Goal: Task Accomplishment & Management: Complete application form

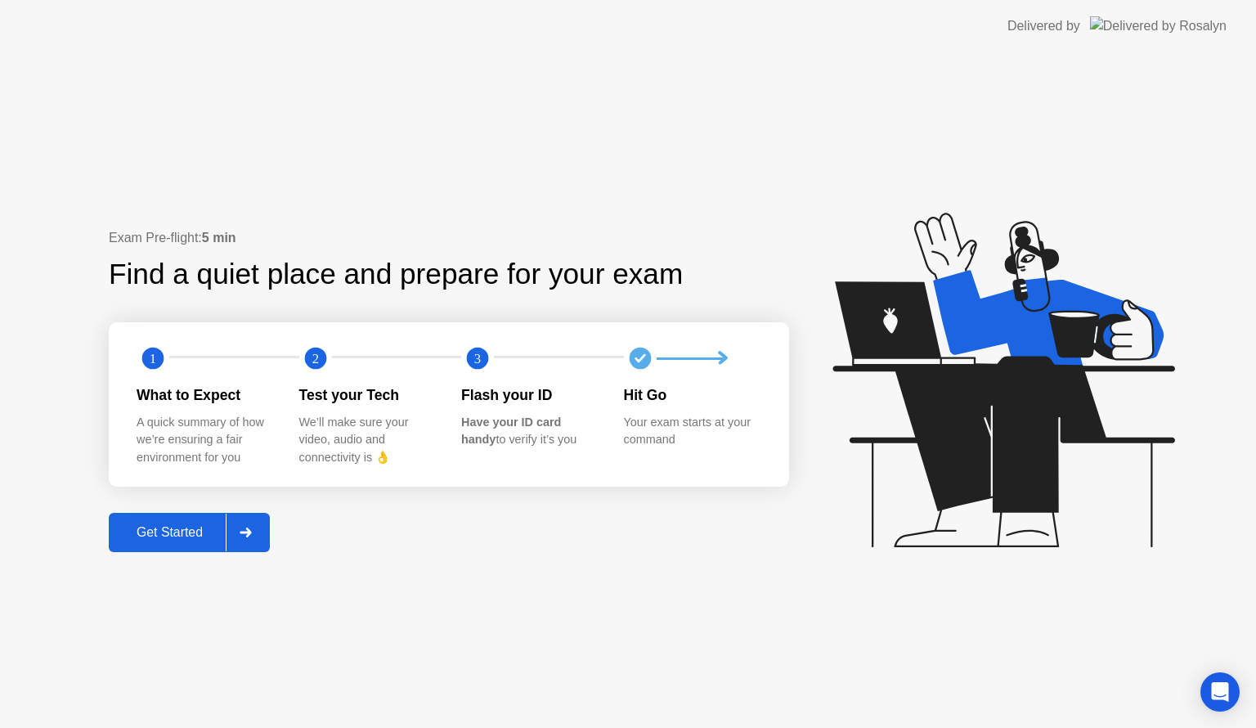
click at [258, 534] on div at bounding box center [245, 533] width 39 height 38
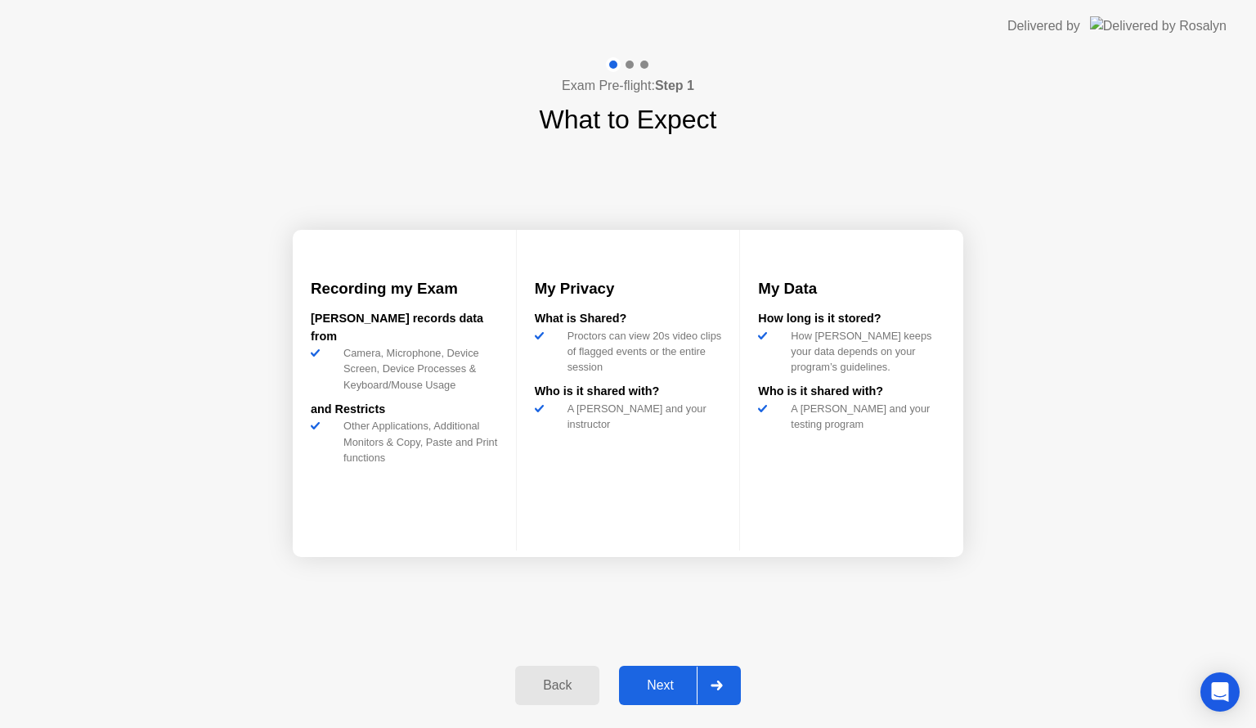
click at [623, 672] on button "Next" at bounding box center [680, 685] width 122 height 39
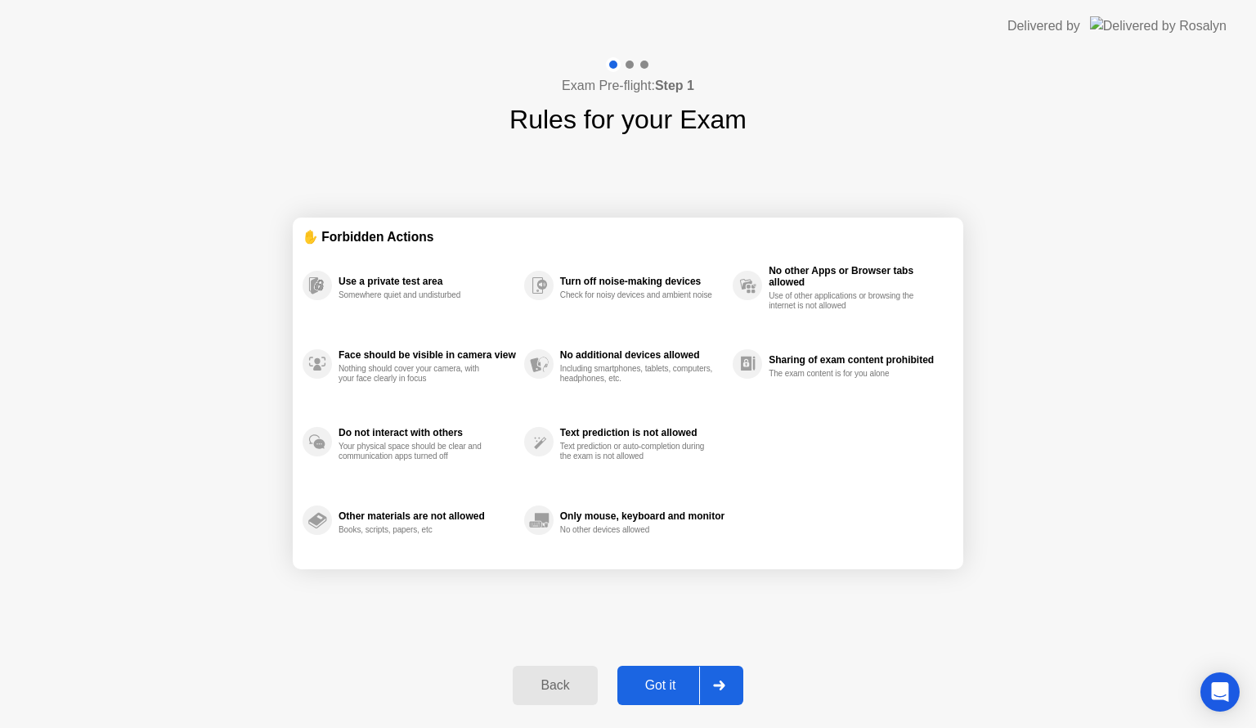
click at [667, 691] on div "Got it" at bounding box center [660, 685] width 77 height 15
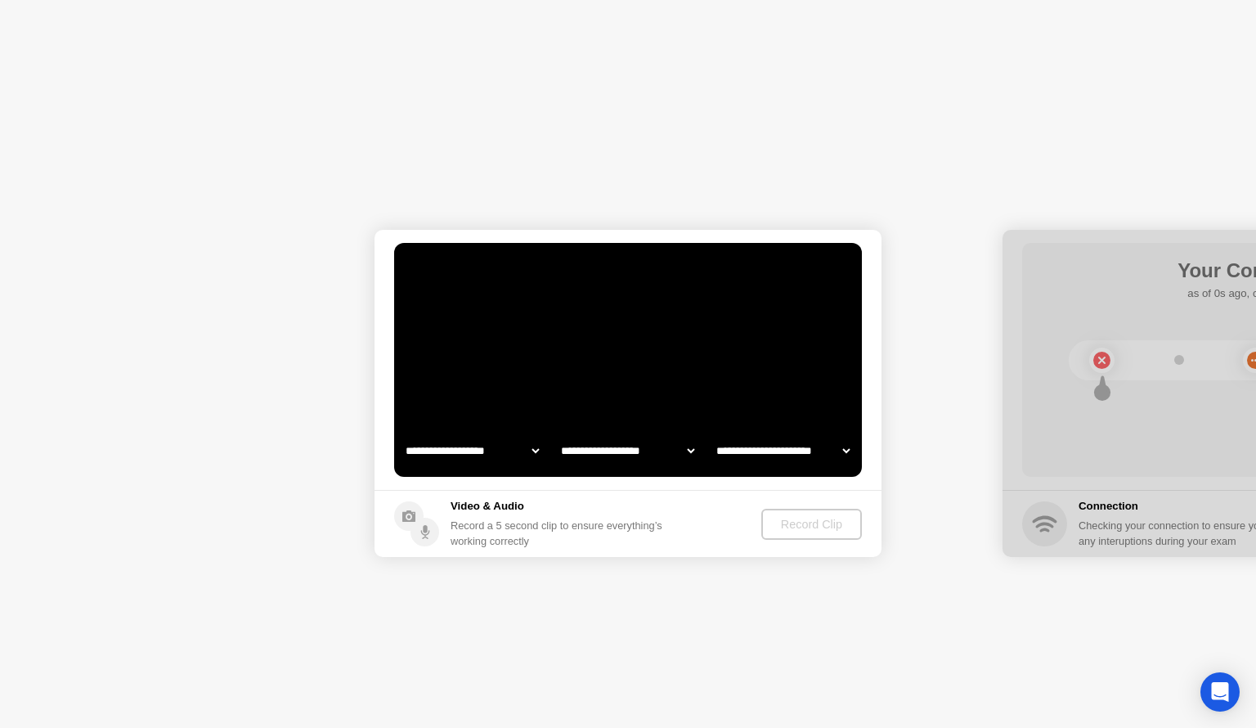
select select "**********"
select select "*******"
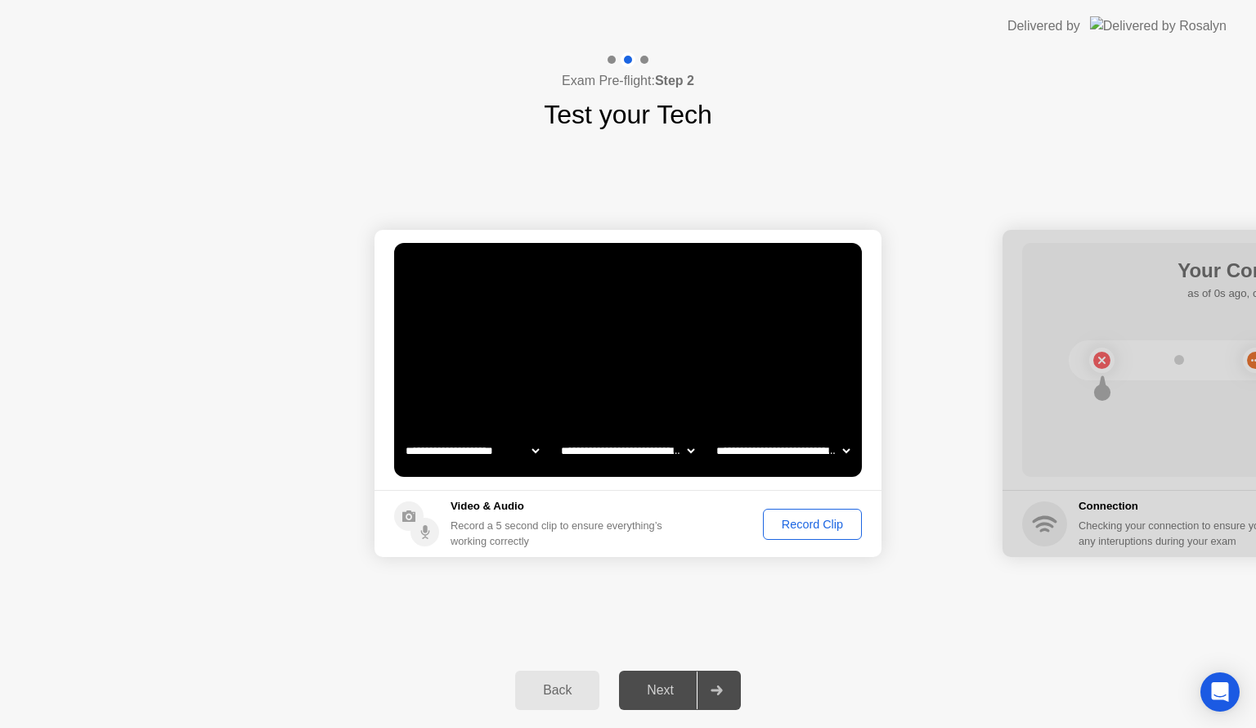
click at [805, 529] on div "Record Clip" at bounding box center [813, 524] width 88 height 13
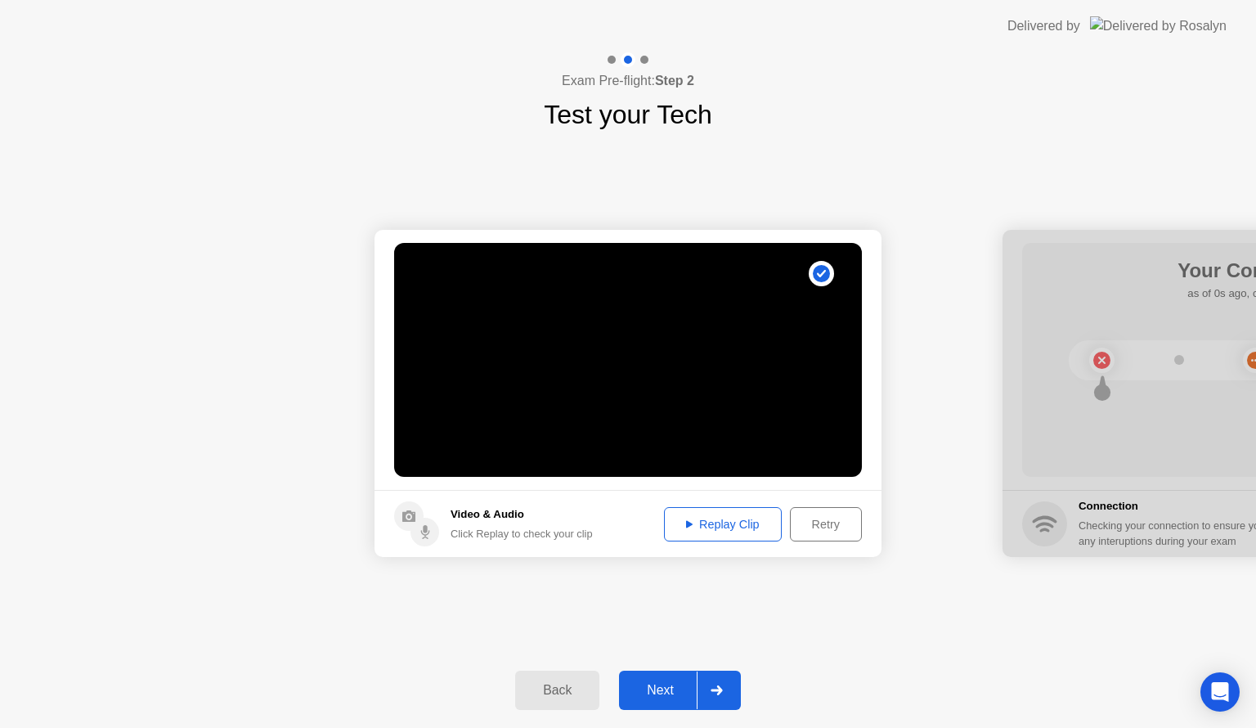
click at [732, 518] on div "Replay Clip" at bounding box center [723, 524] width 106 height 13
click at [716, 531] on div "Replay Clip" at bounding box center [723, 524] width 106 height 13
click at [673, 695] on div "Next" at bounding box center [660, 690] width 73 height 15
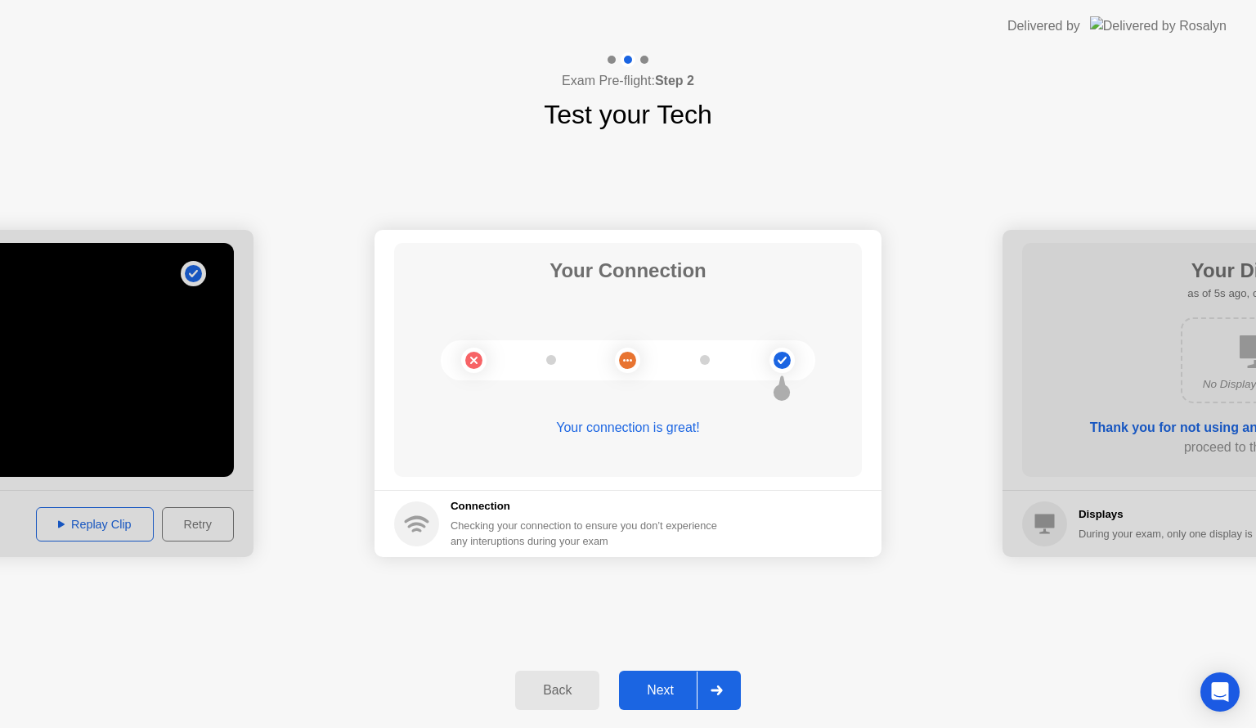
click at [673, 695] on div "Next" at bounding box center [660, 690] width 73 height 15
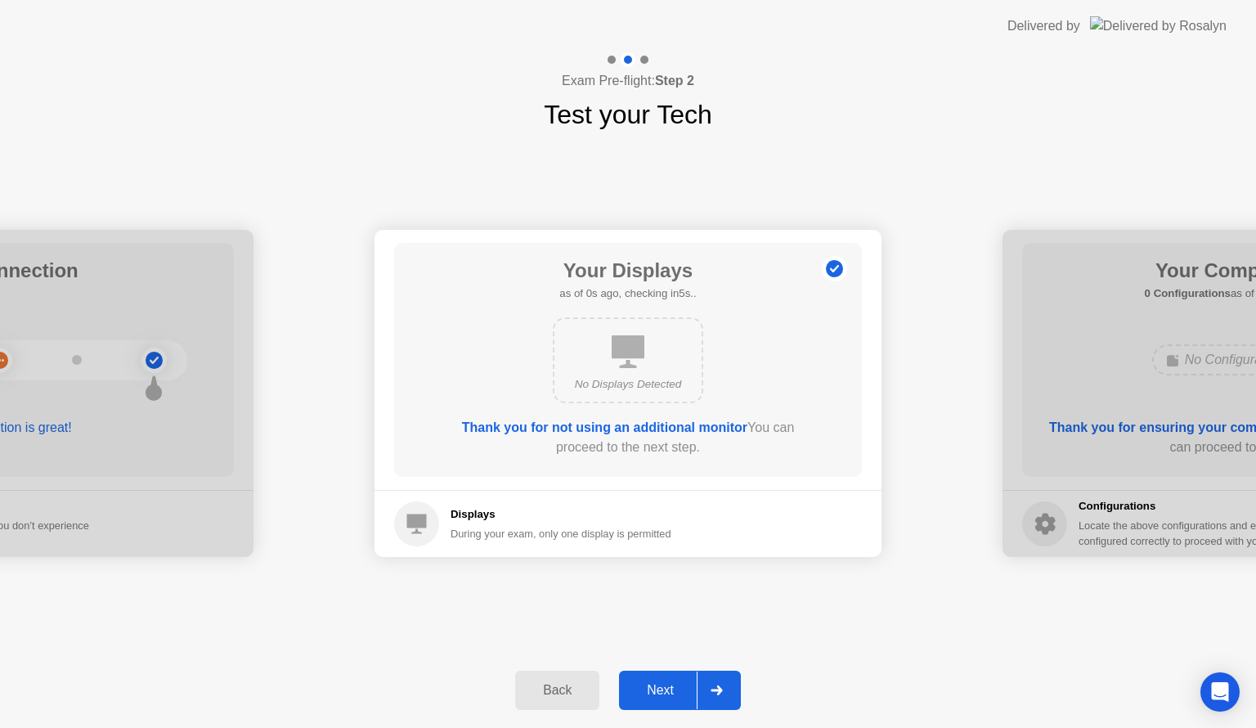
click at [660, 688] on div "Next" at bounding box center [660, 690] width 73 height 15
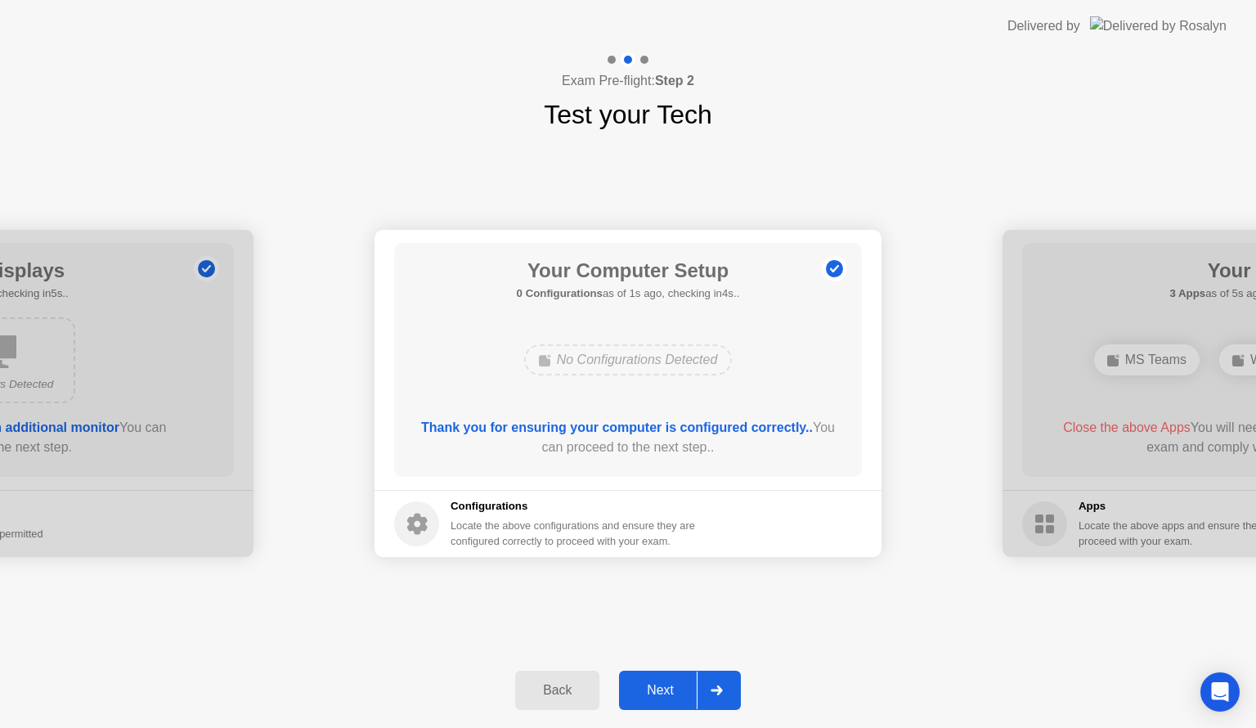
click at [660, 688] on div "Next" at bounding box center [660, 690] width 73 height 15
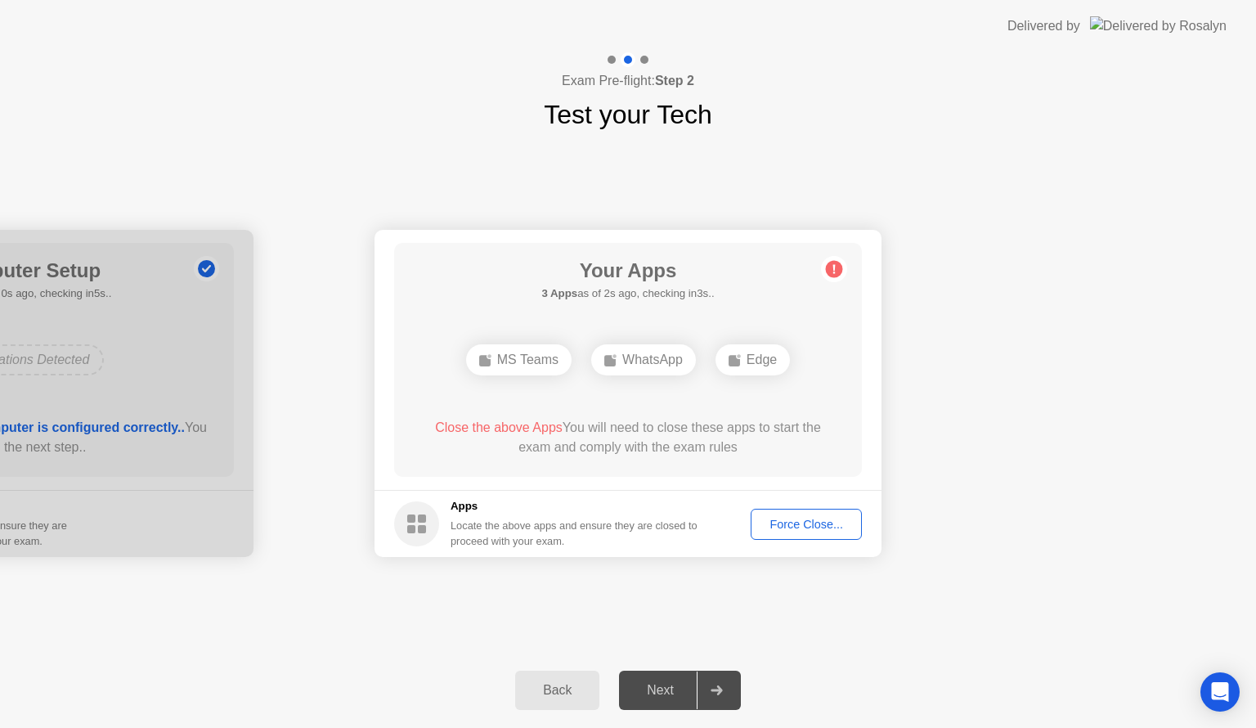
click at [787, 518] on div "Force Close..." at bounding box center [807, 524] width 100 height 13
click at [783, 518] on div "Force Close..." at bounding box center [807, 524] width 100 height 13
click at [788, 523] on div "Force Close..." at bounding box center [807, 524] width 100 height 13
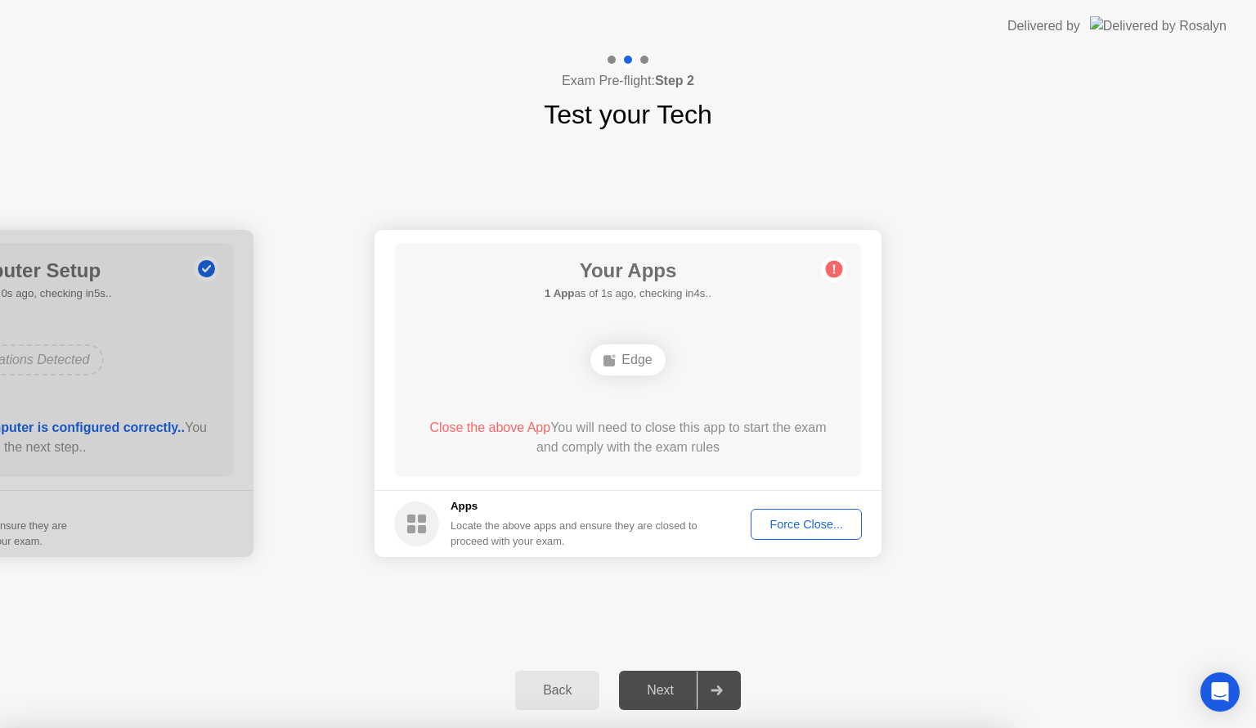
click at [785, 524] on div "Force Close..." at bounding box center [807, 524] width 100 height 13
click at [648, 368] on div "Edge" at bounding box center [628, 359] width 74 height 31
click at [762, 527] on div "Force Close..." at bounding box center [807, 524] width 100 height 13
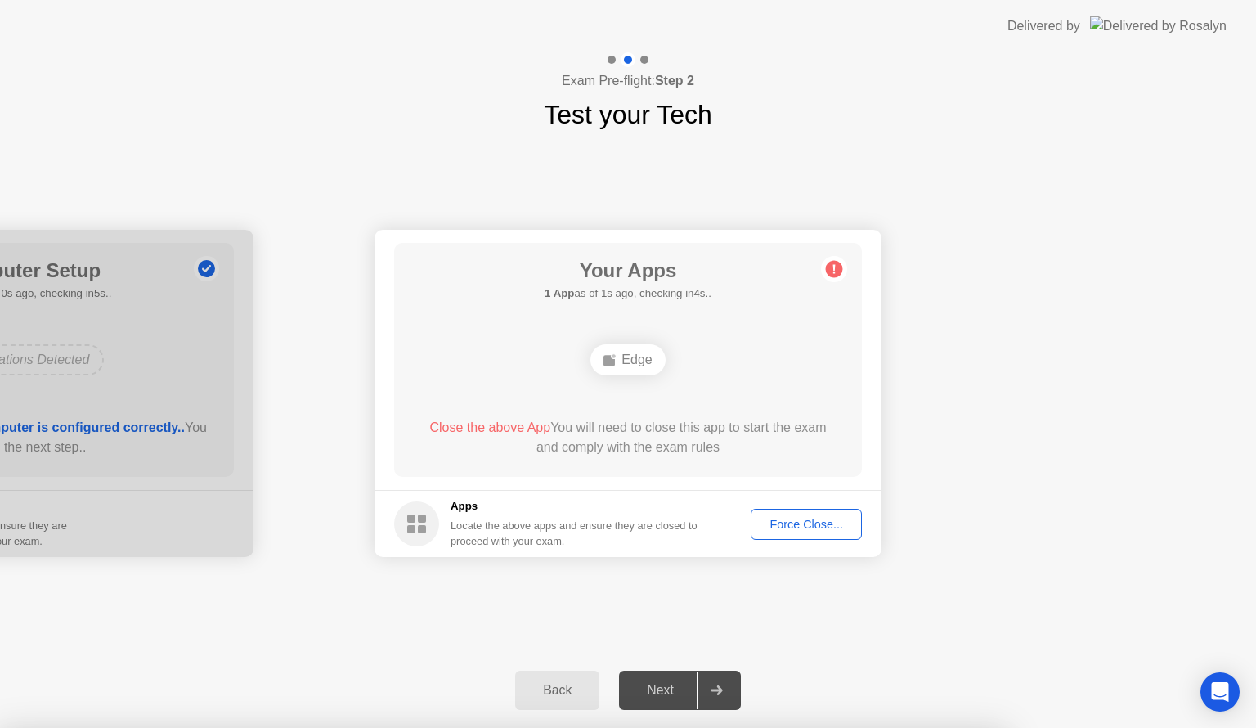
click at [806, 510] on button "Force Close..." at bounding box center [806, 524] width 111 height 31
click at [797, 536] on button "Force Close..." at bounding box center [806, 524] width 111 height 31
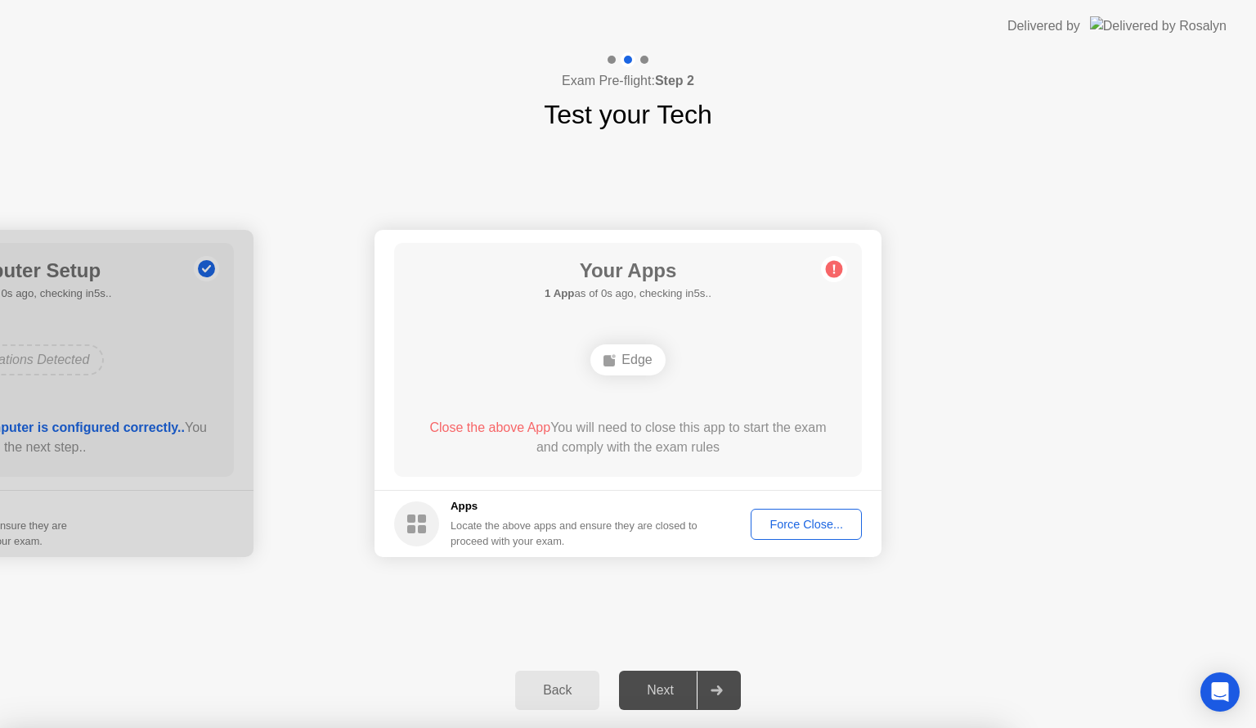
click at [802, 526] on div "Force Close..." at bounding box center [807, 524] width 100 height 13
click at [802, 727] on div at bounding box center [628, 728] width 1256 height 0
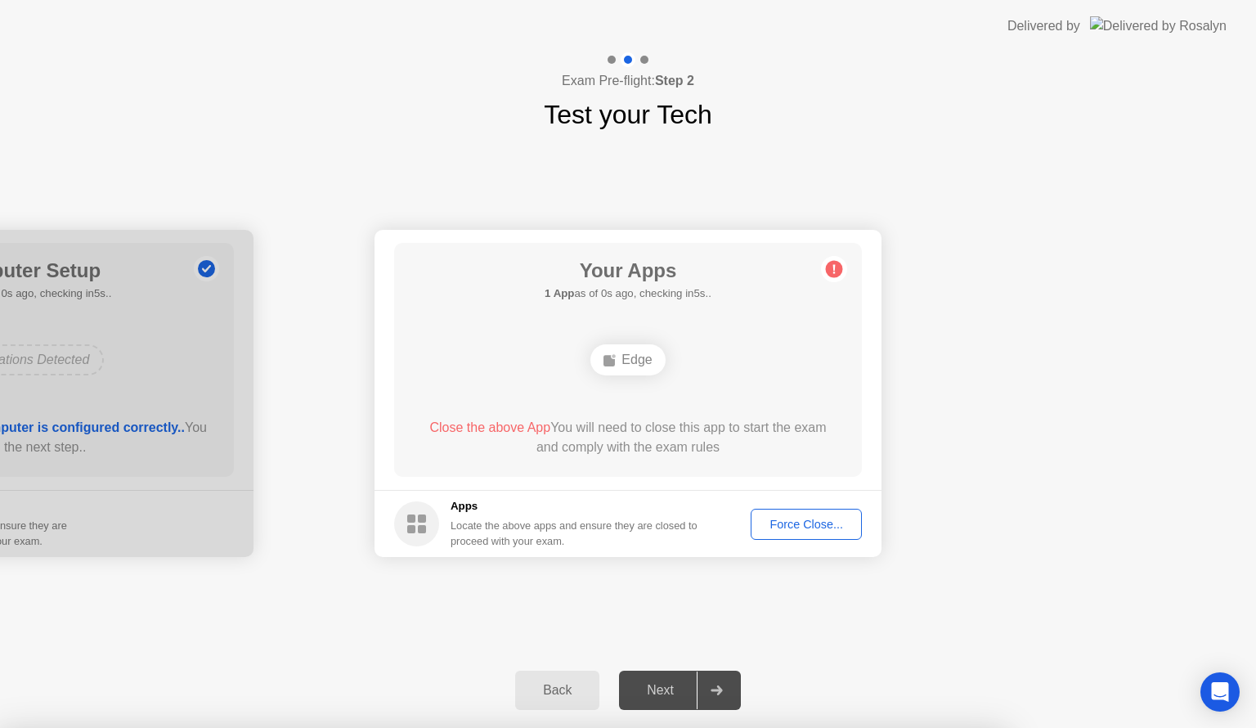
click at [415, 532] on circle at bounding box center [416, 523] width 45 height 45
drag, startPoint x: 415, startPoint y: 532, endPoint x: 641, endPoint y: 355, distance: 287.2
click at [641, 355] on app-apps "Your Apps 1 App as of 4s ago, checking in1s.. Edge Close the above App You will…" at bounding box center [628, 393] width 507 height 327
click at [641, 355] on div "Edge" at bounding box center [628, 359] width 74 height 31
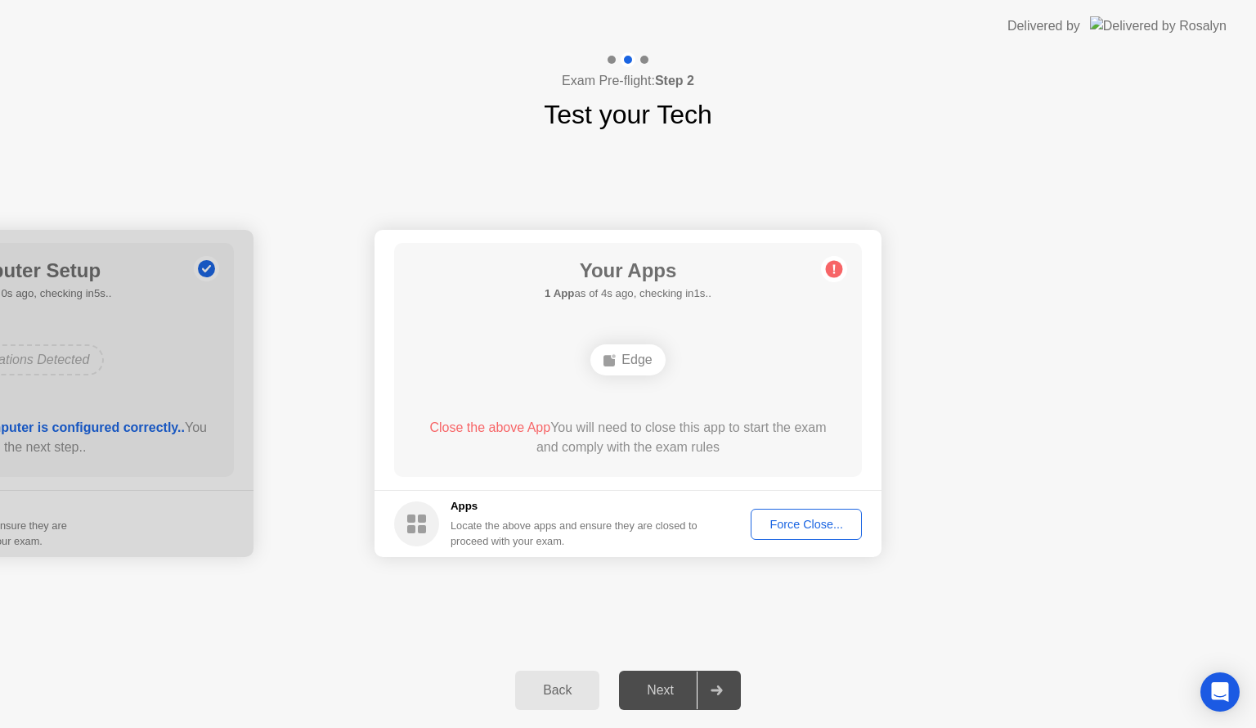
click at [641, 355] on div "Edge" at bounding box center [628, 359] width 74 height 31
click at [795, 527] on div "Force Close..." at bounding box center [807, 524] width 100 height 13
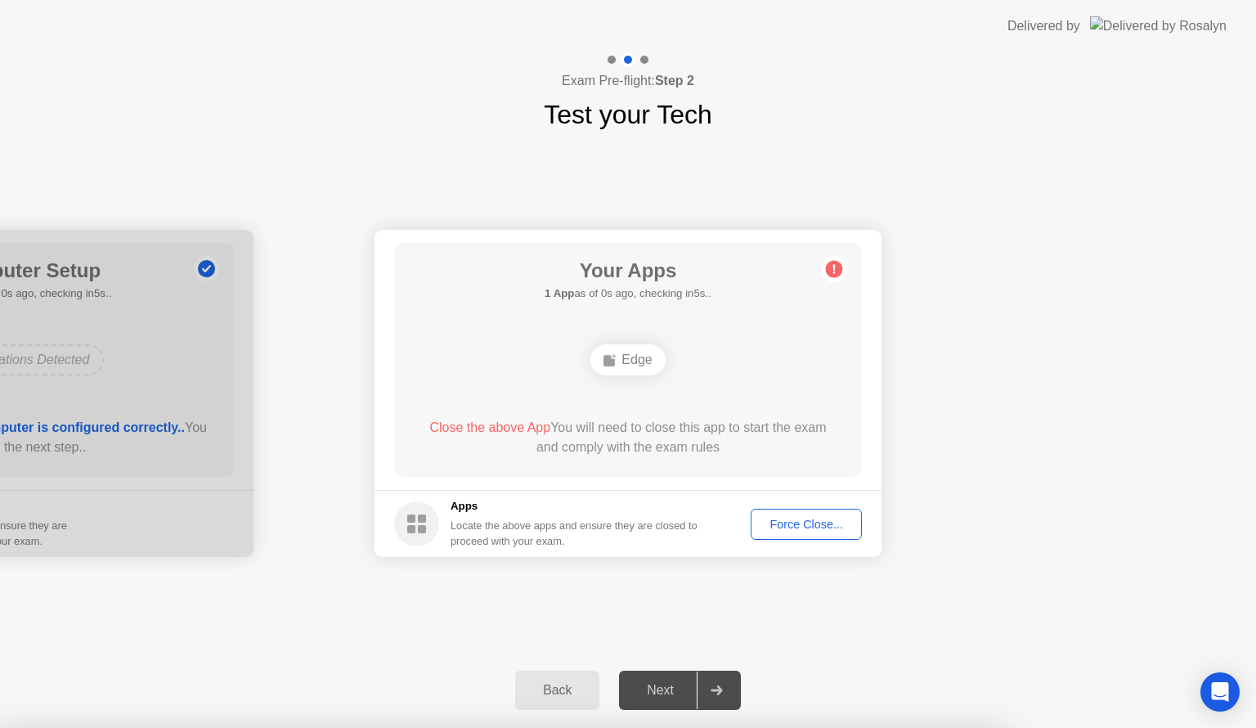
click at [455, 499] on h5 "Apps" at bounding box center [575, 506] width 248 height 16
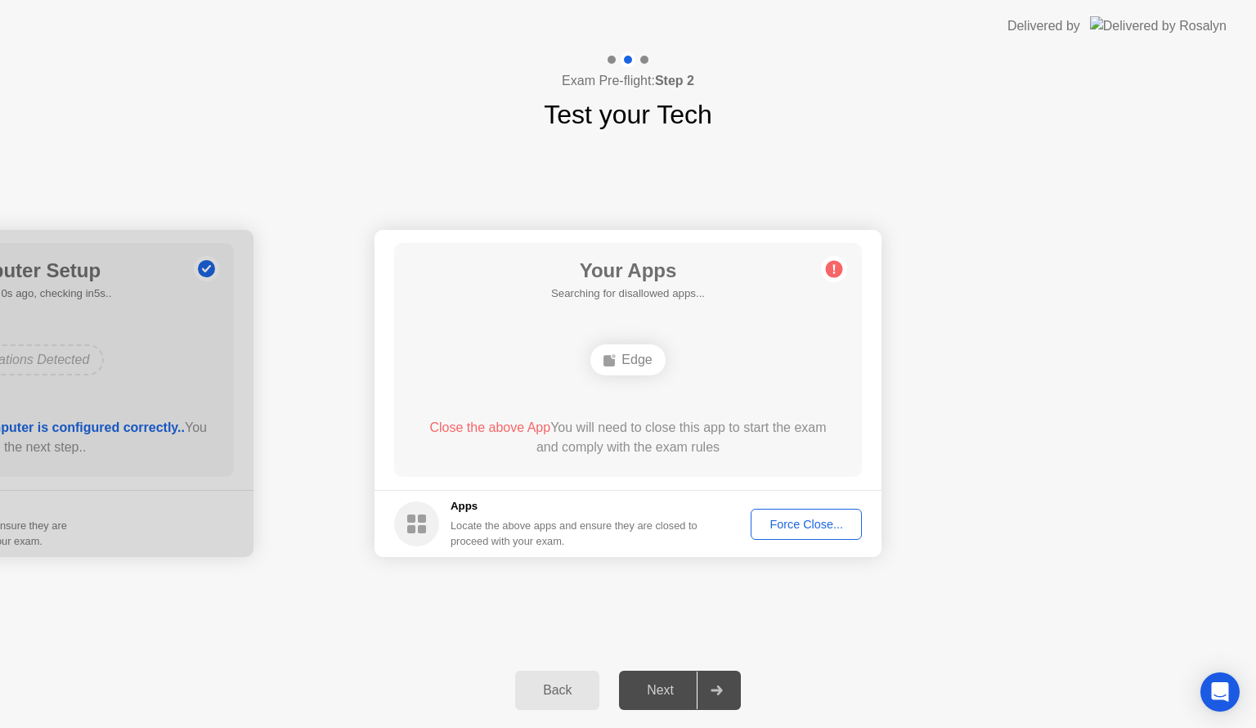
click at [583, 694] on div "Back" at bounding box center [557, 690] width 74 height 15
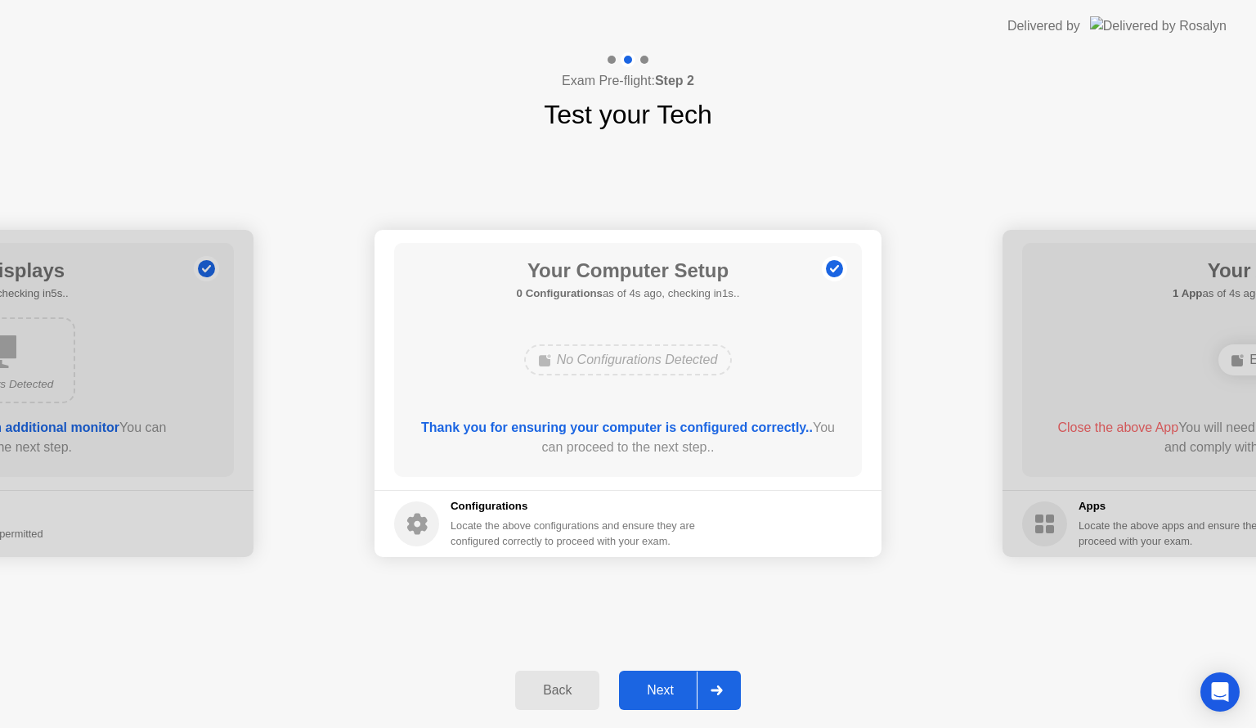
click at [581, 366] on div "No Configurations Detected" at bounding box center [628, 359] width 209 height 31
click at [658, 700] on button "Next" at bounding box center [680, 690] width 122 height 39
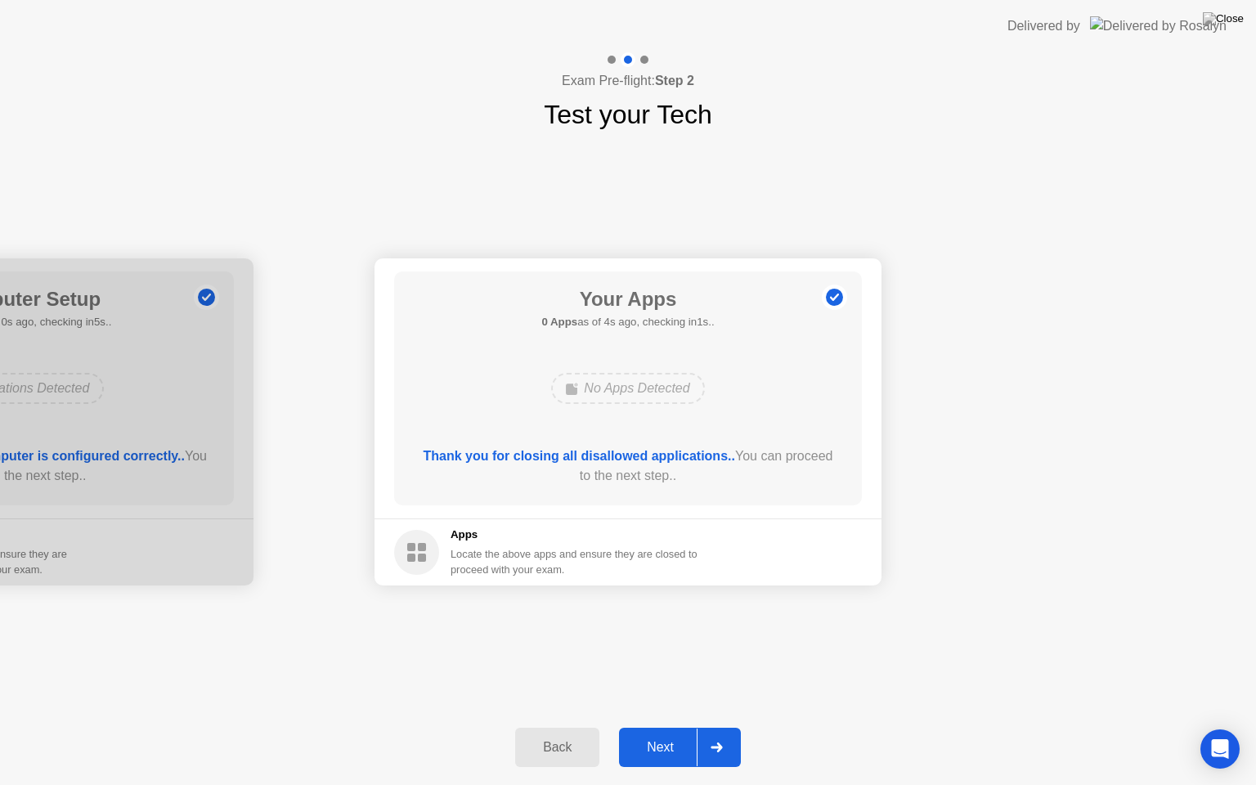
click at [671, 727] on div "Next" at bounding box center [660, 747] width 73 height 15
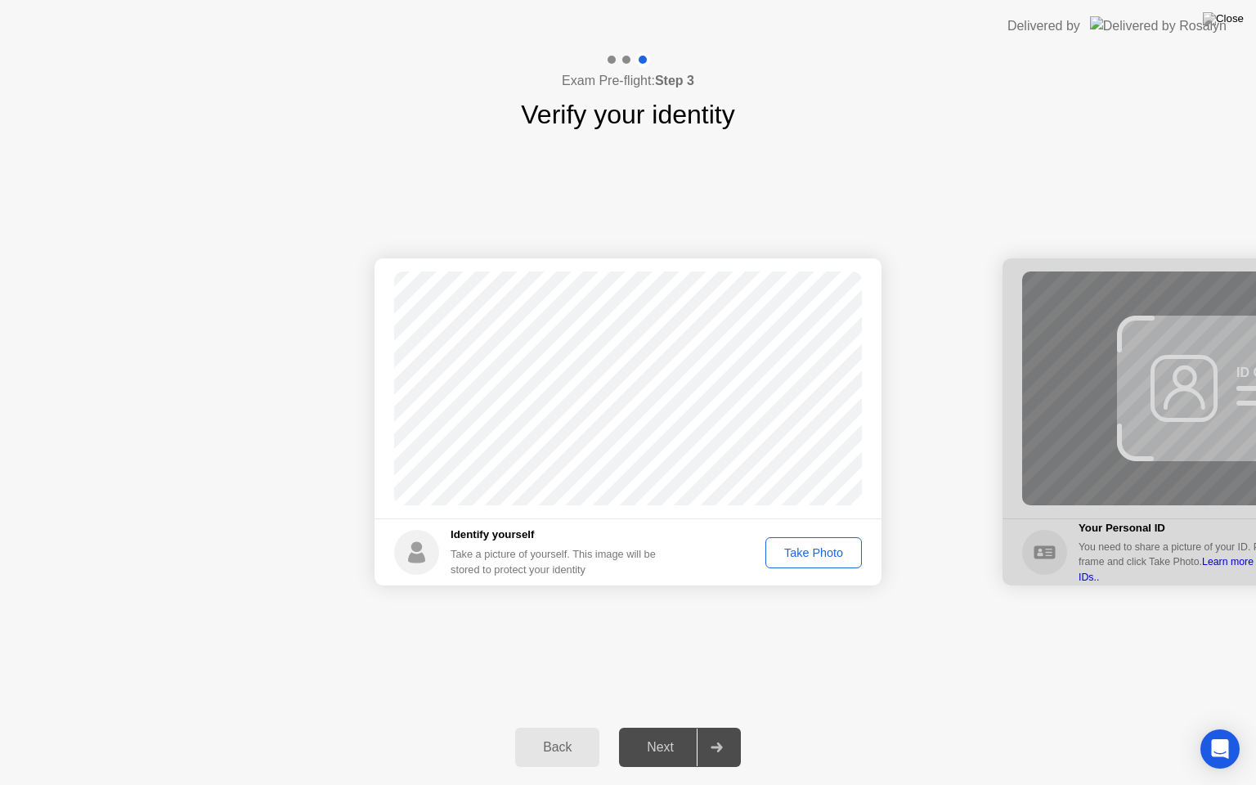
click at [672, 727] on div "Next" at bounding box center [660, 747] width 73 height 15
click at [785, 559] on div "Take Photo" at bounding box center [813, 552] width 85 height 13
click at [577, 727] on div "Back" at bounding box center [557, 747] width 74 height 15
select select "**********"
select select "*******"
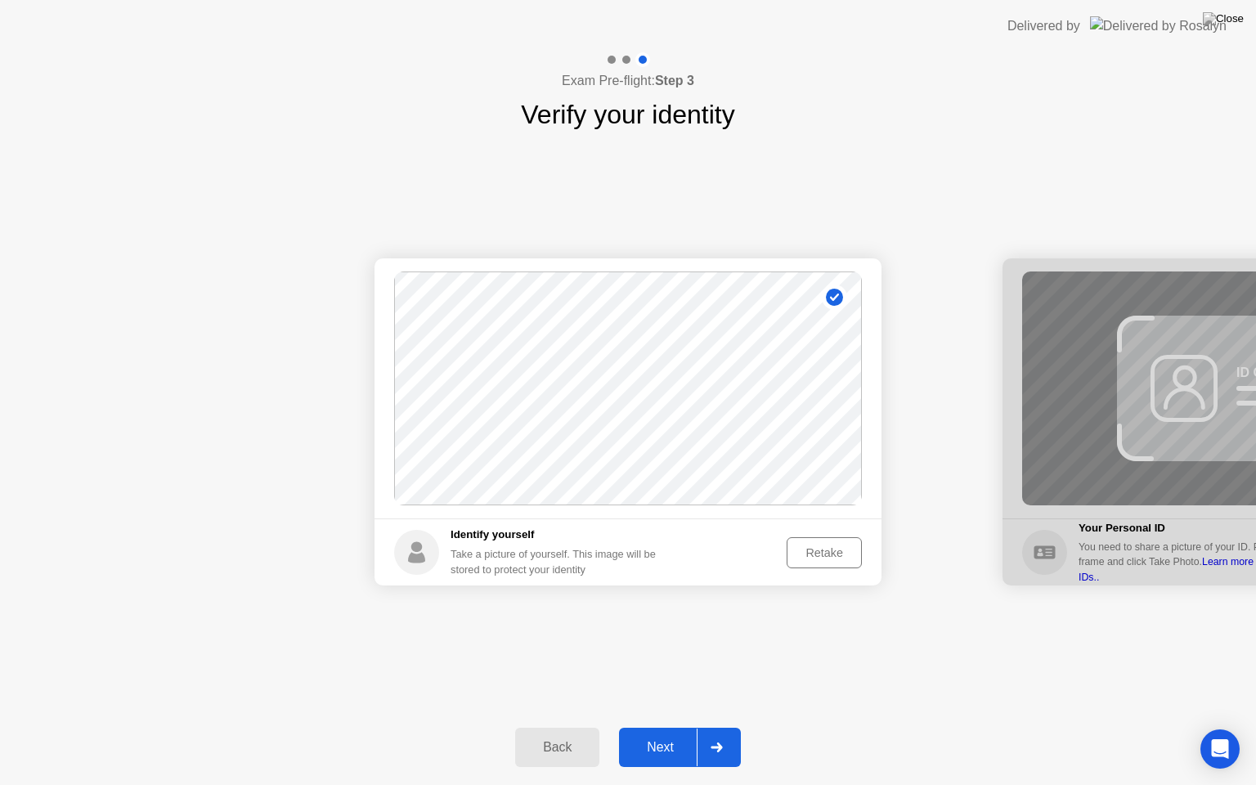
select select "*******"
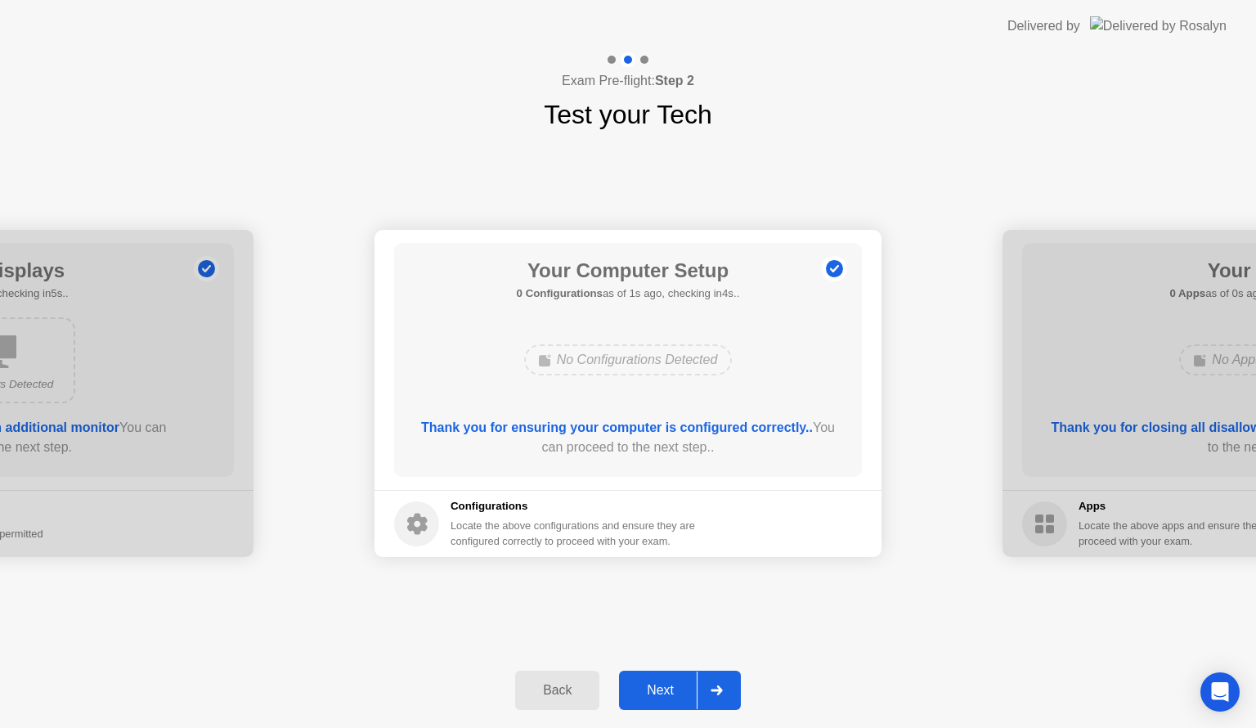
click at [656, 689] on div "Next" at bounding box center [660, 690] width 73 height 15
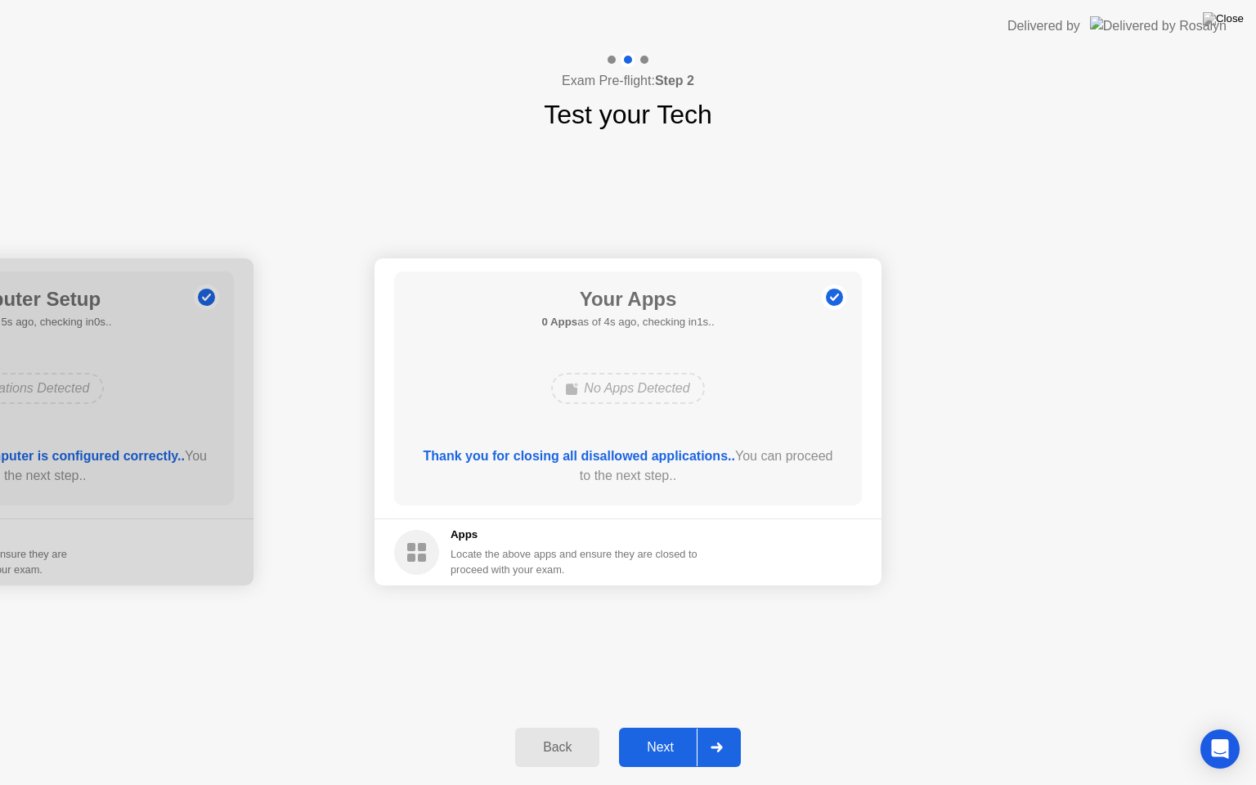
click at [661, 727] on div "Next" at bounding box center [660, 747] width 73 height 15
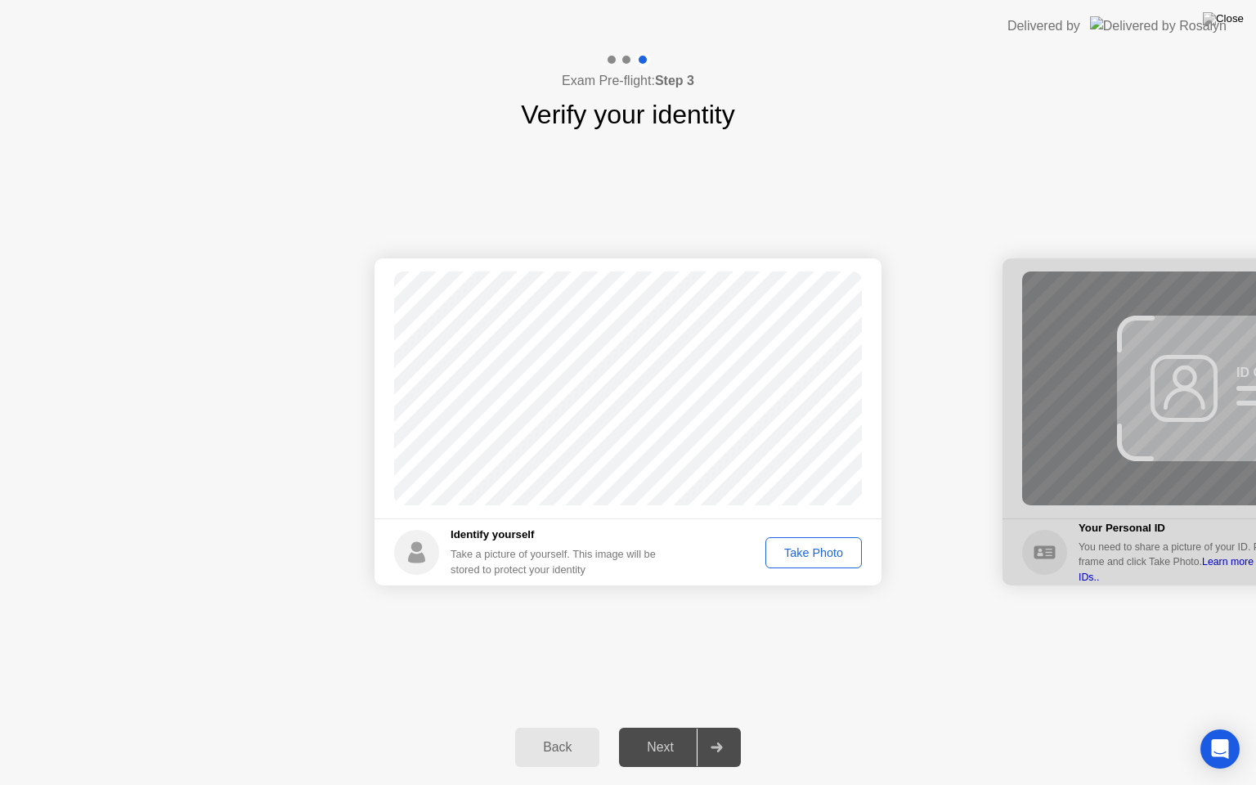
click at [661, 727] on div "Next" at bounding box center [660, 747] width 73 height 15
click at [797, 552] on div "Take Photo" at bounding box center [813, 552] width 85 height 13
click at [657, 727] on div "Next" at bounding box center [660, 747] width 73 height 15
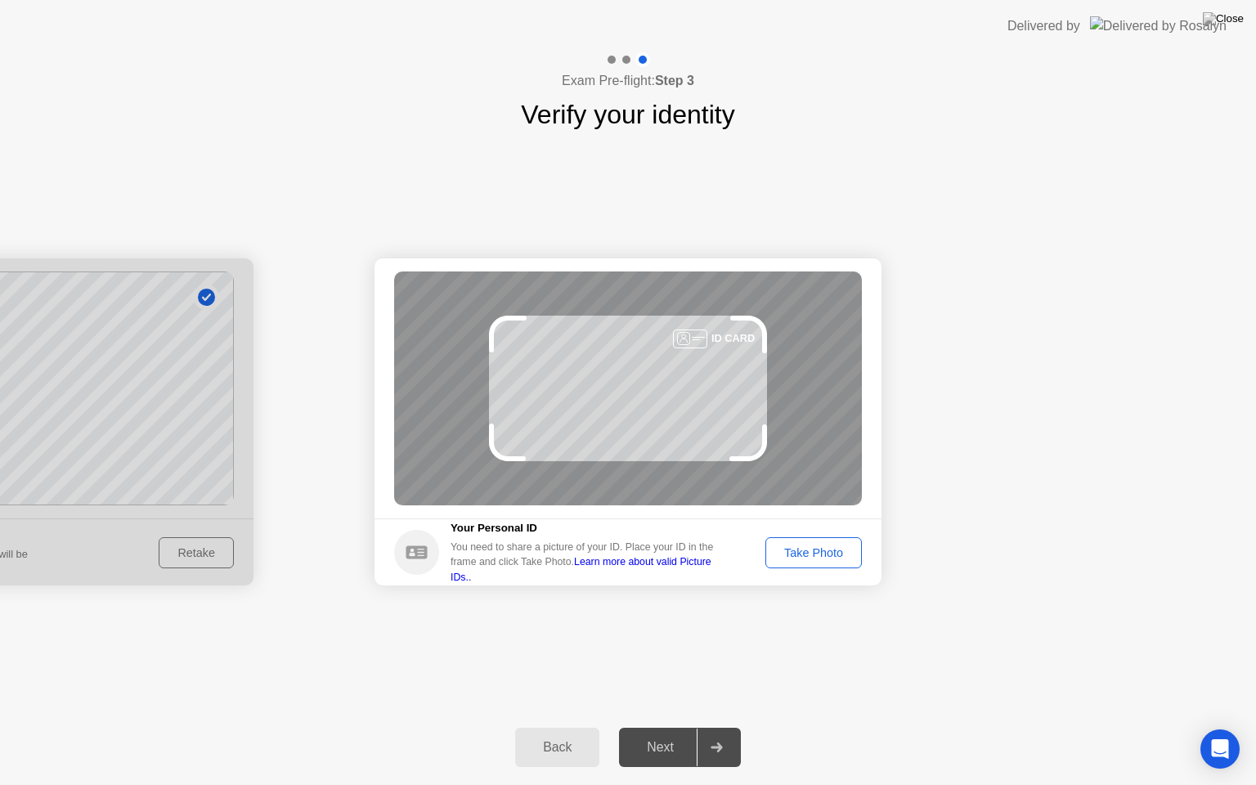
click at [796, 555] on div "Take Photo" at bounding box center [813, 552] width 85 height 13
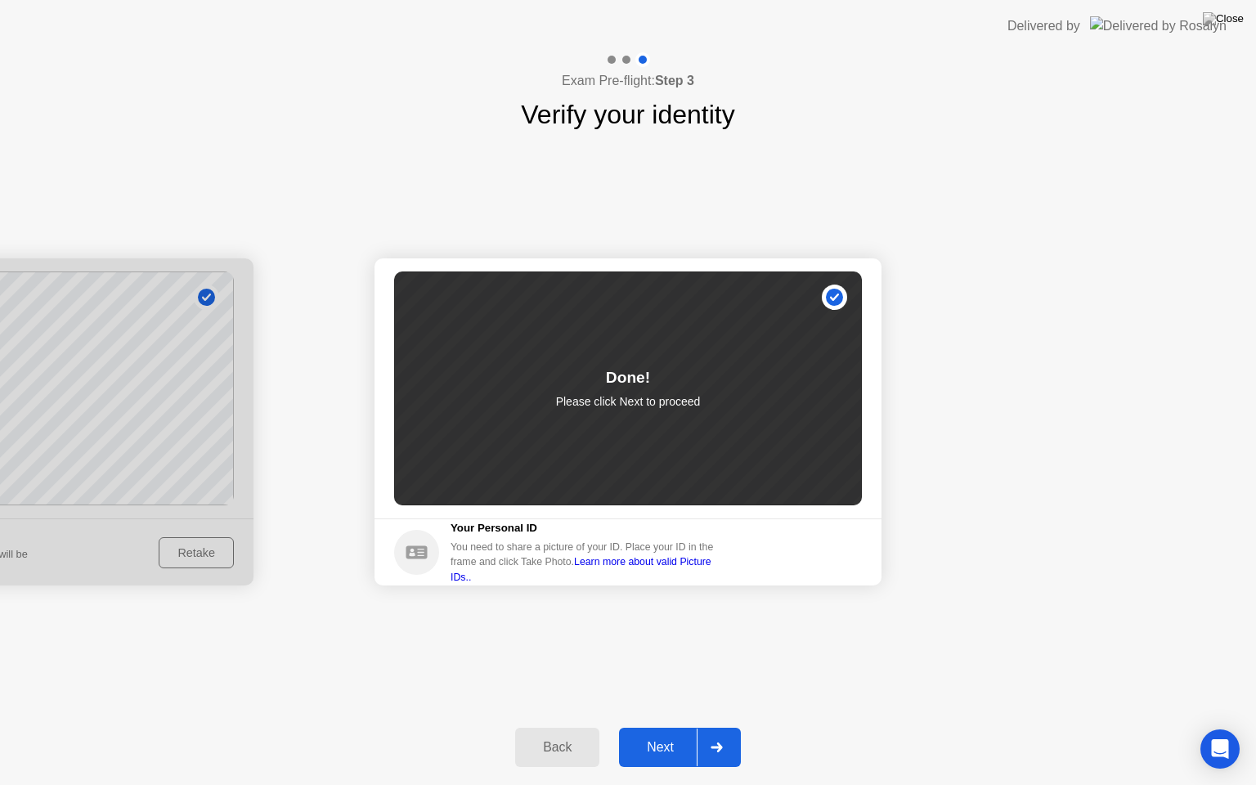
click at [671, 727] on div "Next" at bounding box center [660, 747] width 73 height 15
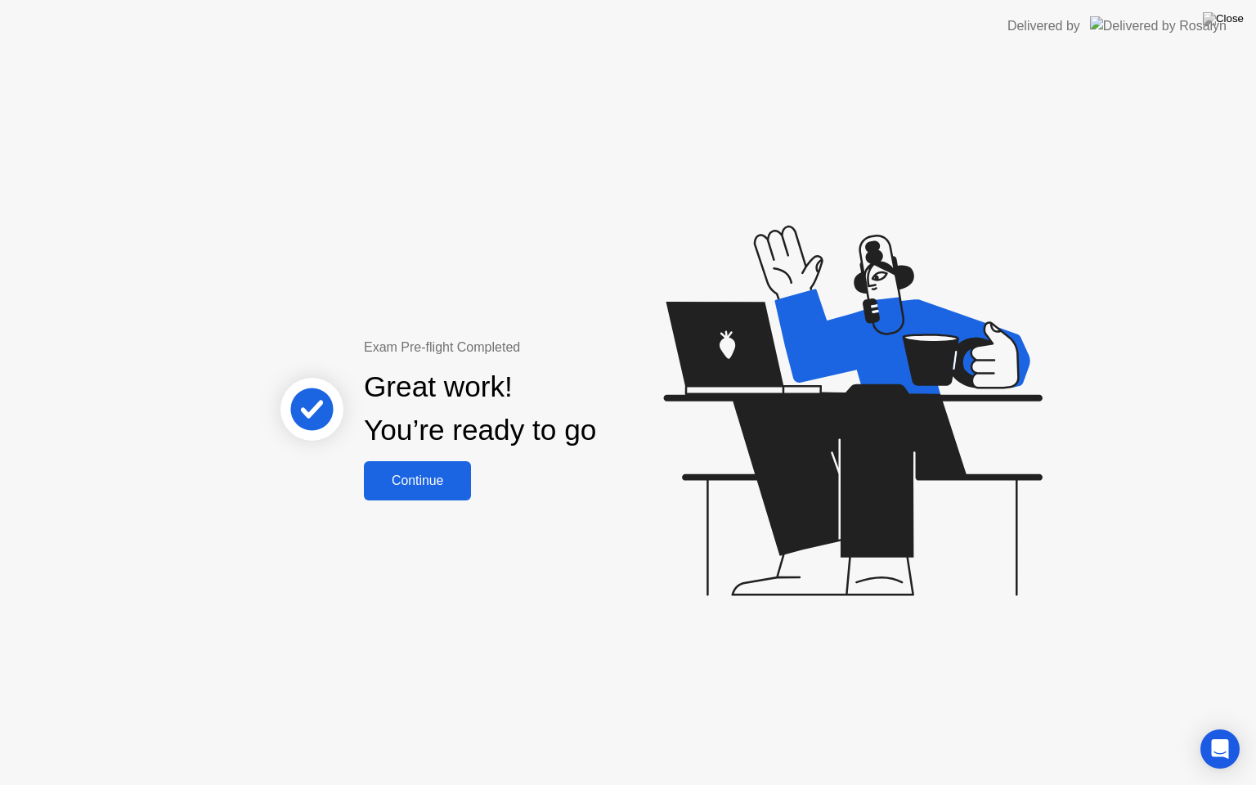
click at [423, 491] on button "Continue" at bounding box center [417, 480] width 107 height 39
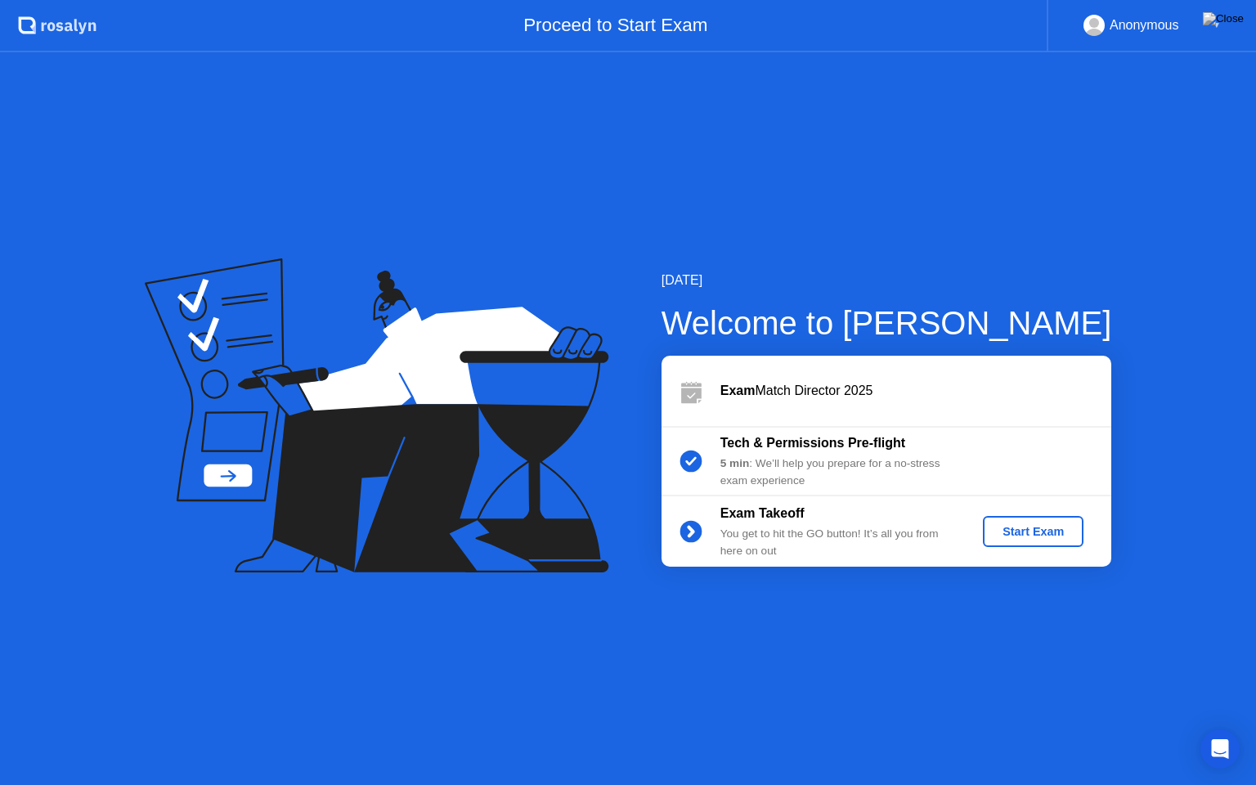
click at [1028, 533] on div "Start Exam" at bounding box center [1034, 531] width 88 height 13
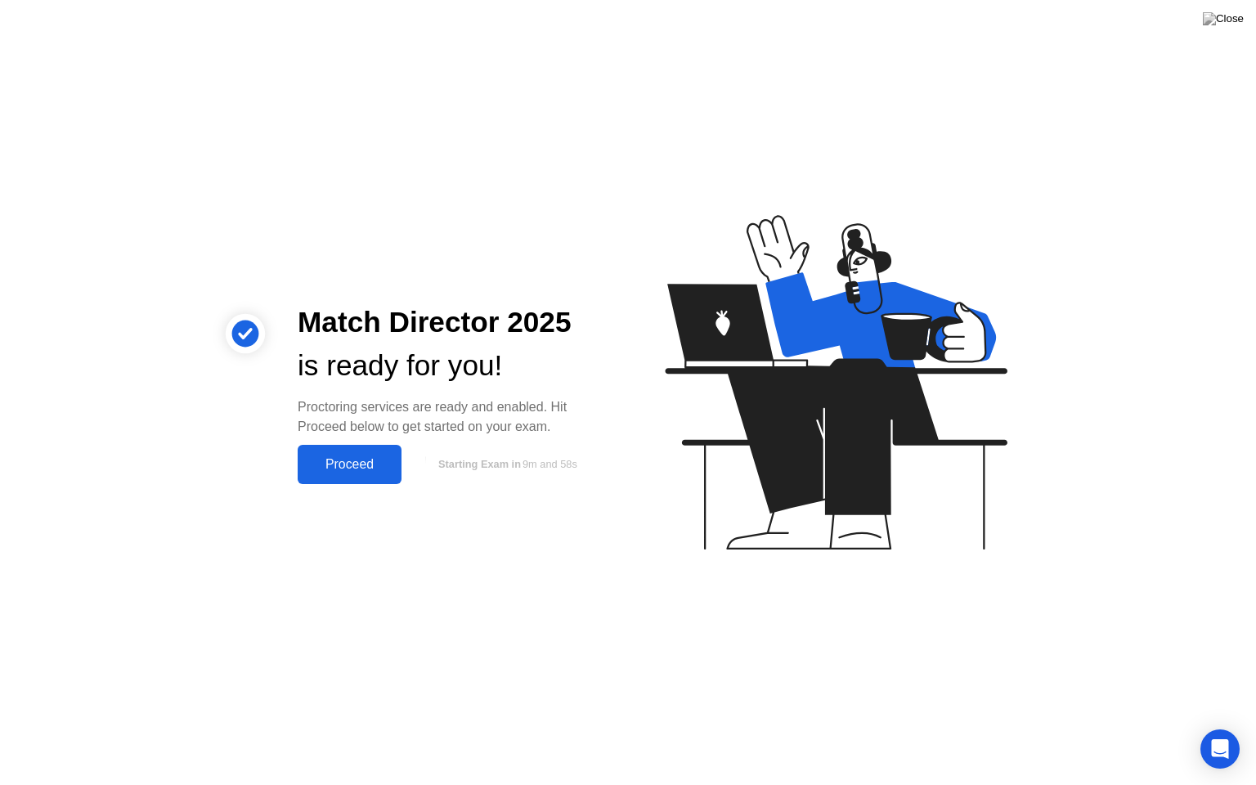
click at [348, 468] on div "Proceed" at bounding box center [350, 464] width 94 height 15
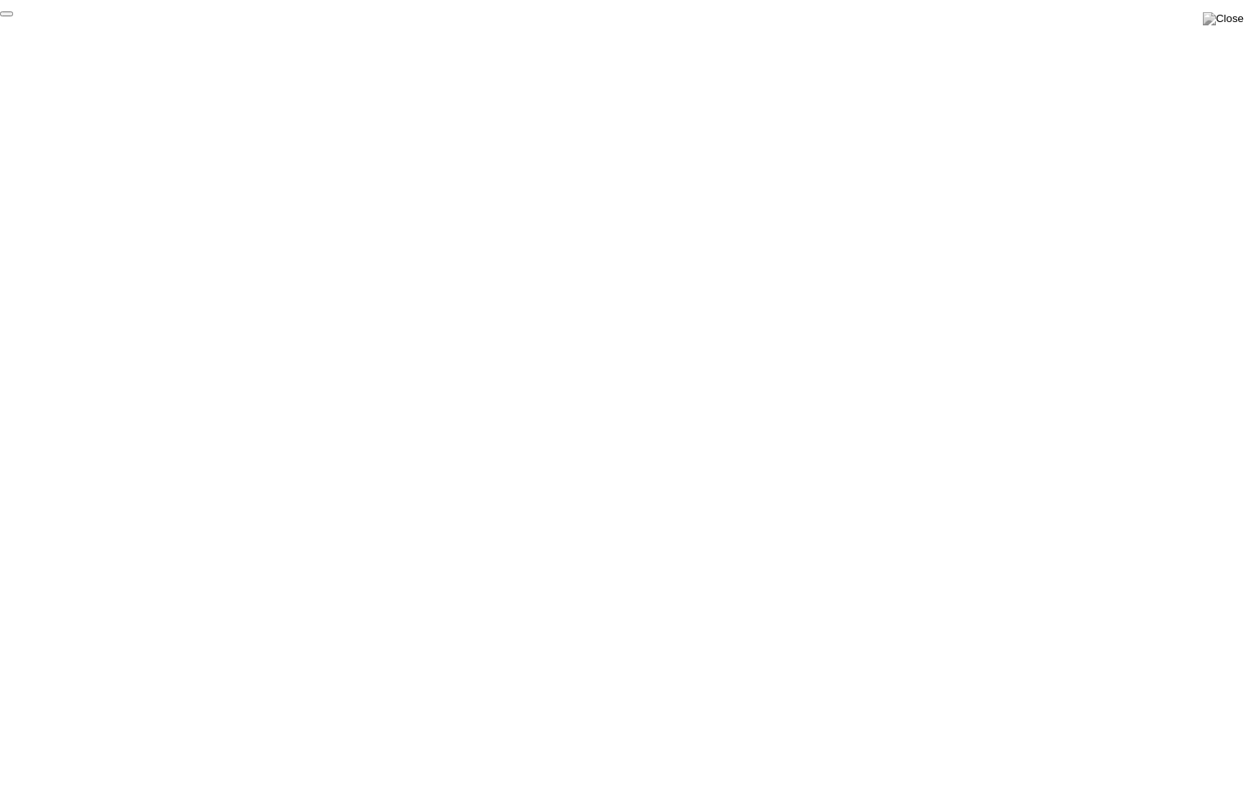
click div "End Proctoring Session"
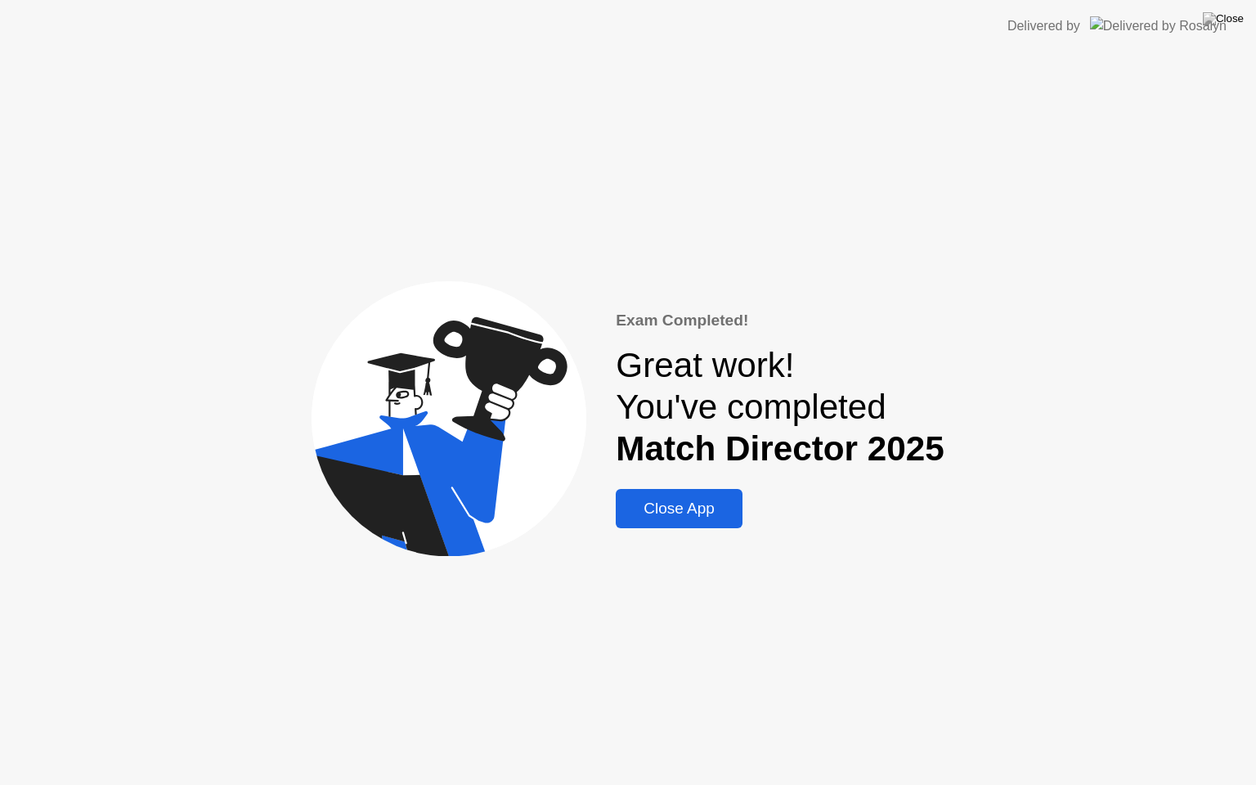
click at [674, 523] on button "Close App" at bounding box center [679, 508] width 127 height 39
